Goal: Navigation & Orientation: Find specific page/section

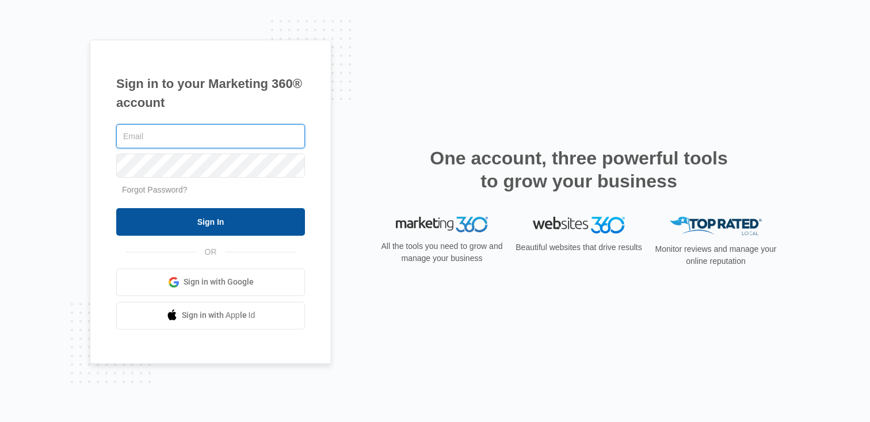
type input "[PERSON_NAME][EMAIL_ADDRESS][PERSON_NAME][DOMAIN_NAME]"
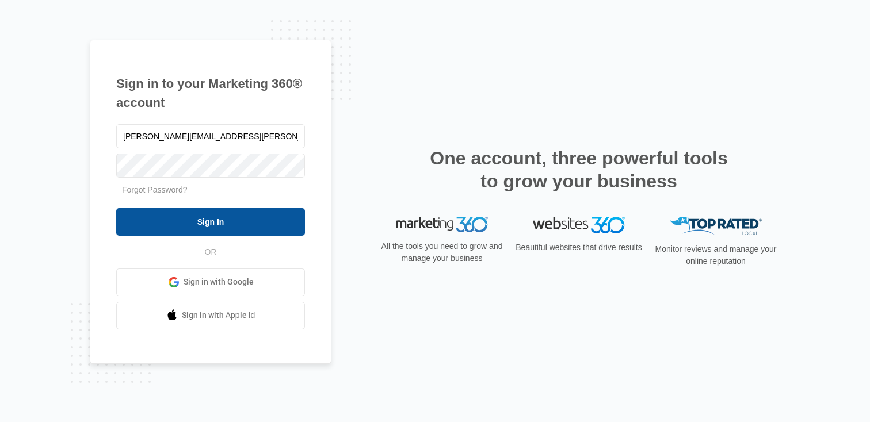
click at [214, 216] on input "Sign In" at bounding box center [210, 222] width 189 height 28
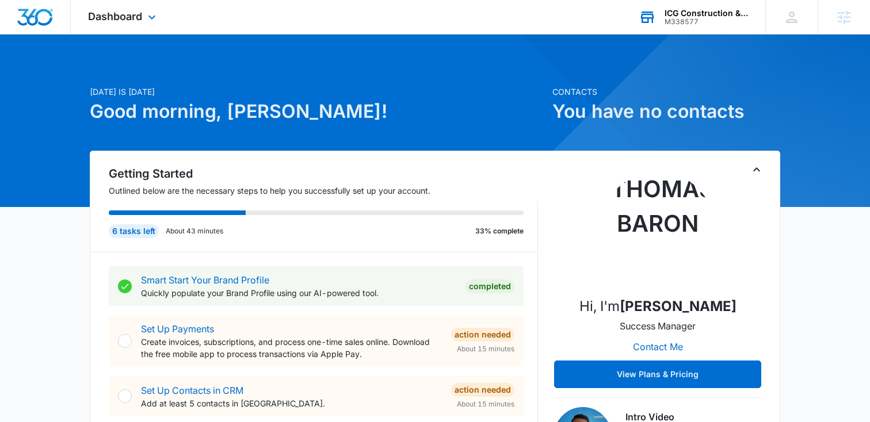
click at [710, 32] on div "ICG Construction & Landscaping M338577 Your Accounts View All" at bounding box center [694, 17] width 144 height 34
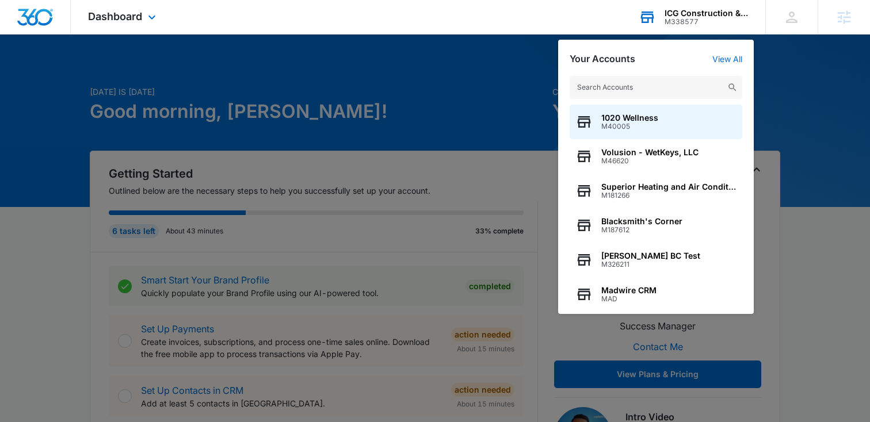
click at [629, 85] on input "text" at bounding box center [656, 87] width 173 height 23
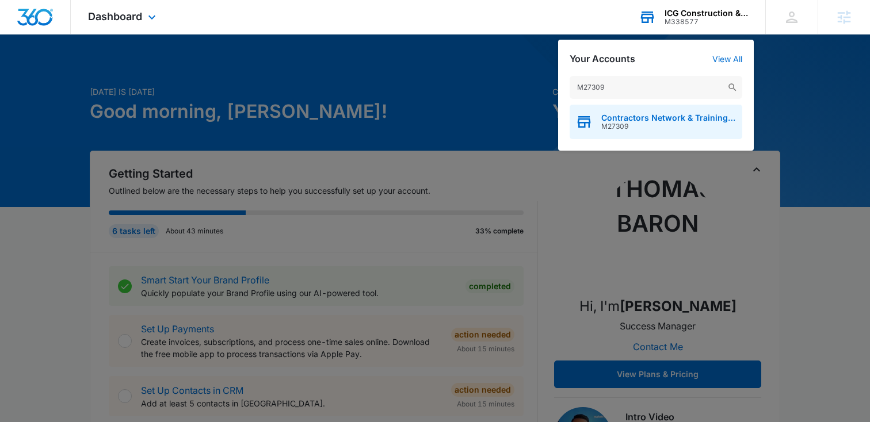
type input "M27309"
click at [652, 120] on span "Contractors Network & Training Center" at bounding box center [668, 117] width 135 height 9
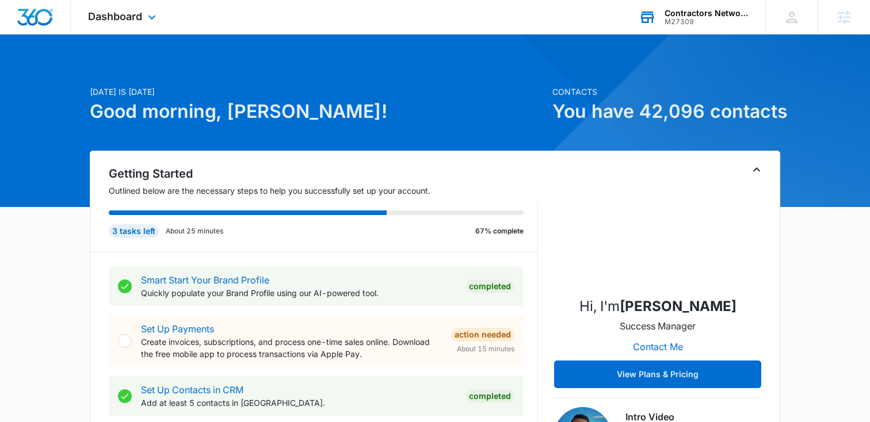
scroll to position [7, 0]
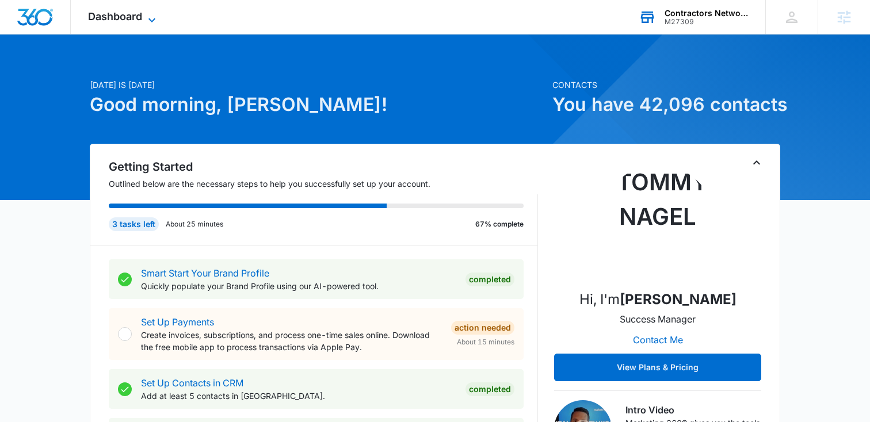
click at [148, 19] on icon at bounding box center [152, 20] width 14 height 14
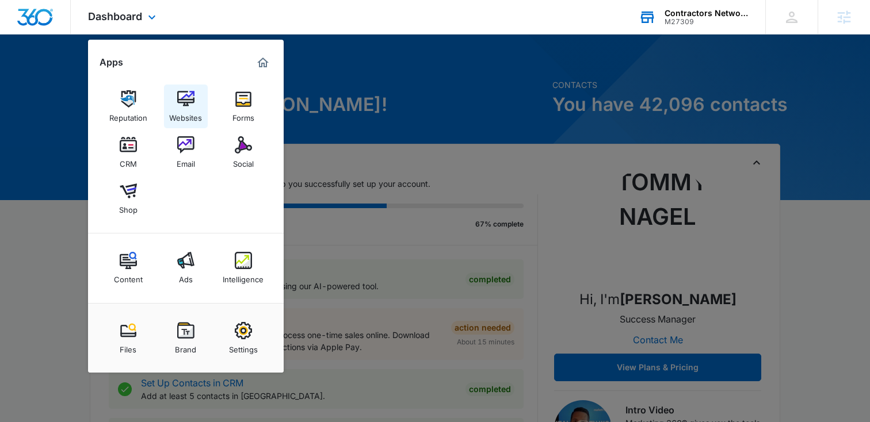
click at [190, 102] on img at bounding box center [185, 98] width 17 height 17
